Goal: Find specific page/section: Find specific page/section

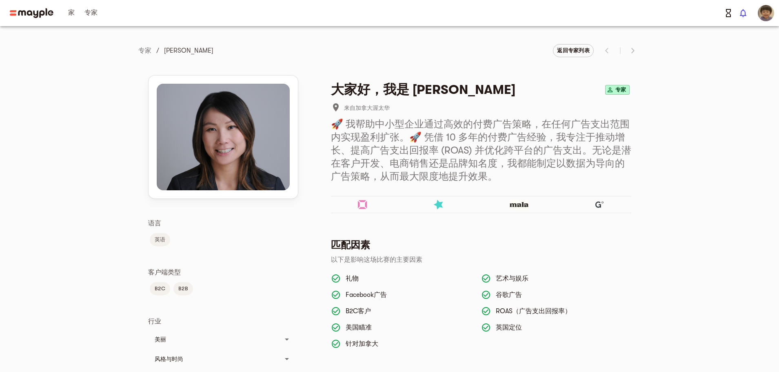
click at [72, 11] on font "家" at bounding box center [71, 12] width 7 height 7
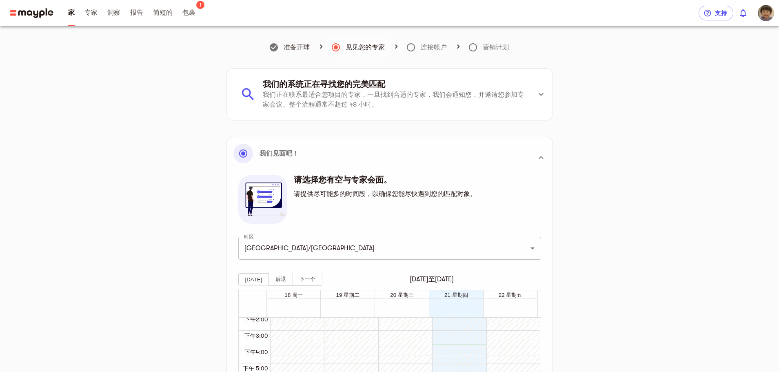
click at [410, 51] on icon at bounding box center [411, 47] width 8 height 8
click at [460, 44] on icon at bounding box center [458, 46] width 8 height 8
click at [453, 75] on li "我们的系统正在寻找您的完美匹配 我们正在联系最适合您项目的专家，一旦找到合适的专家，我们会通知您，并邀请您参加专家会议。整个流程通常不超过 48 小时。" at bounding box center [382, 94] width 298 height 42
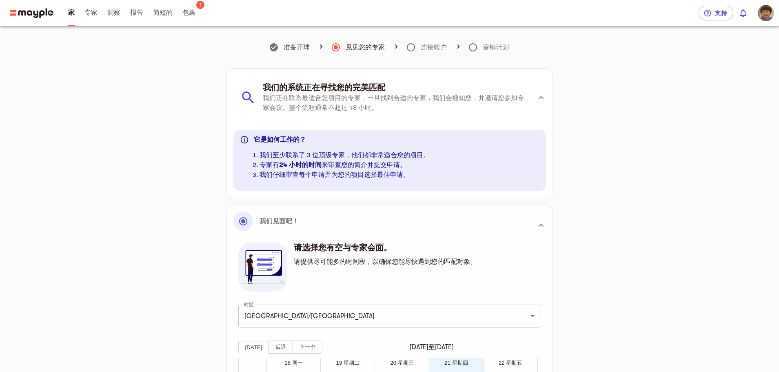
click at [510, 91] on h6 "我们的系统正在寻找您的完美匹配" at bounding box center [394, 87] width 262 height 11
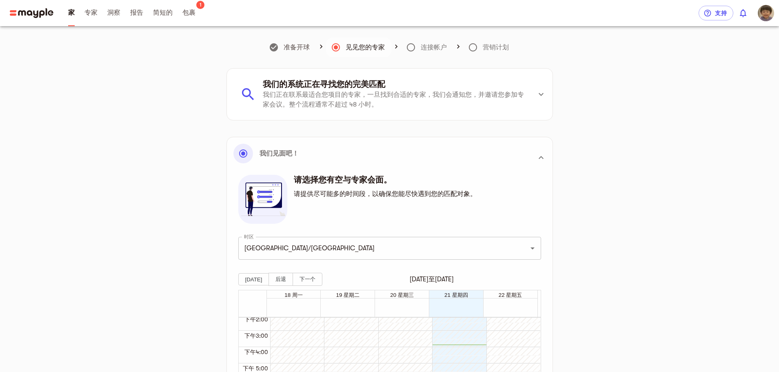
click at [21, 13] on img at bounding box center [32, 13] width 44 height 10
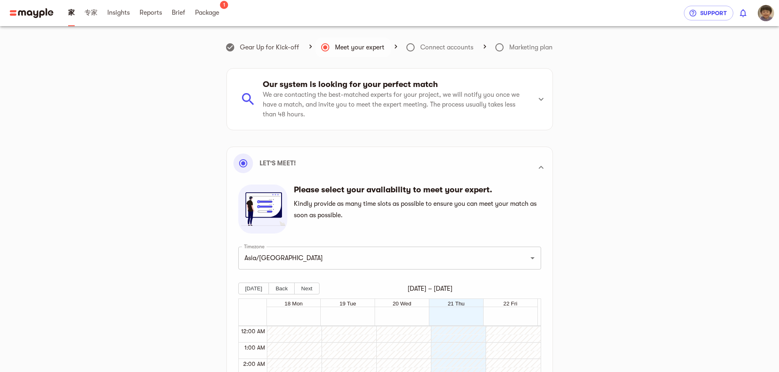
scroll to position [232, 0]
